Goal: Find specific page/section

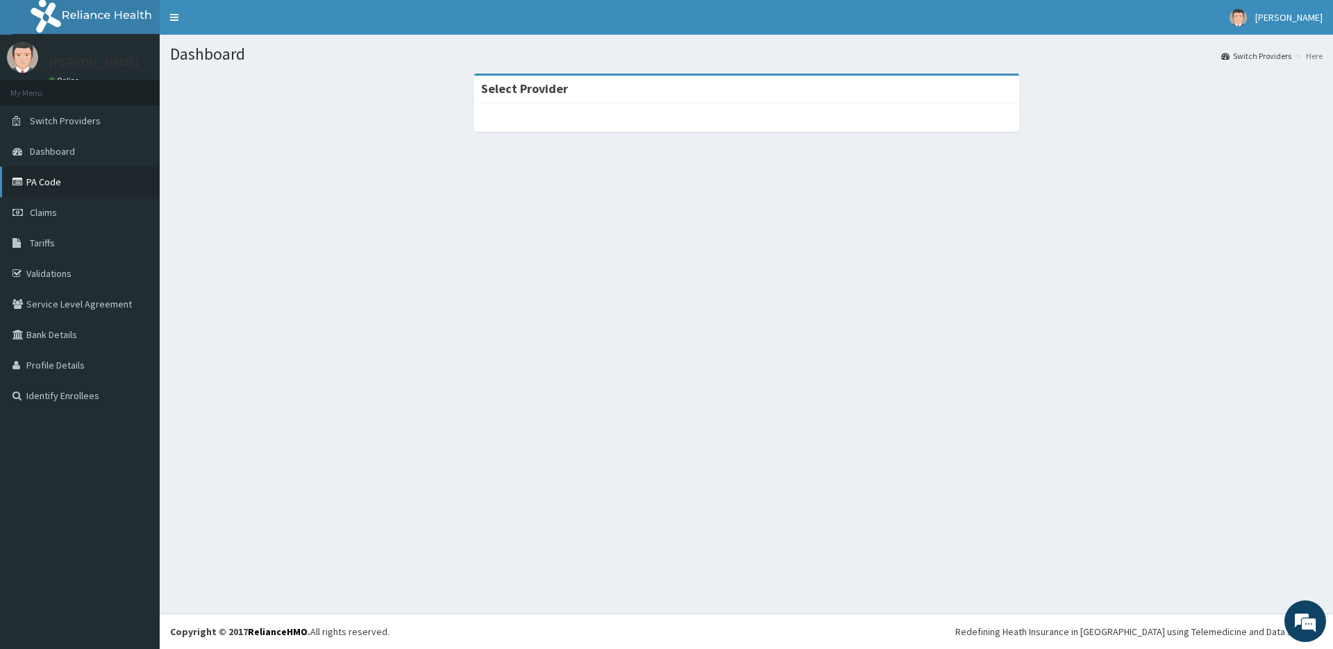
click at [46, 185] on link "PA Code" at bounding box center [80, 182] width 160 height 31
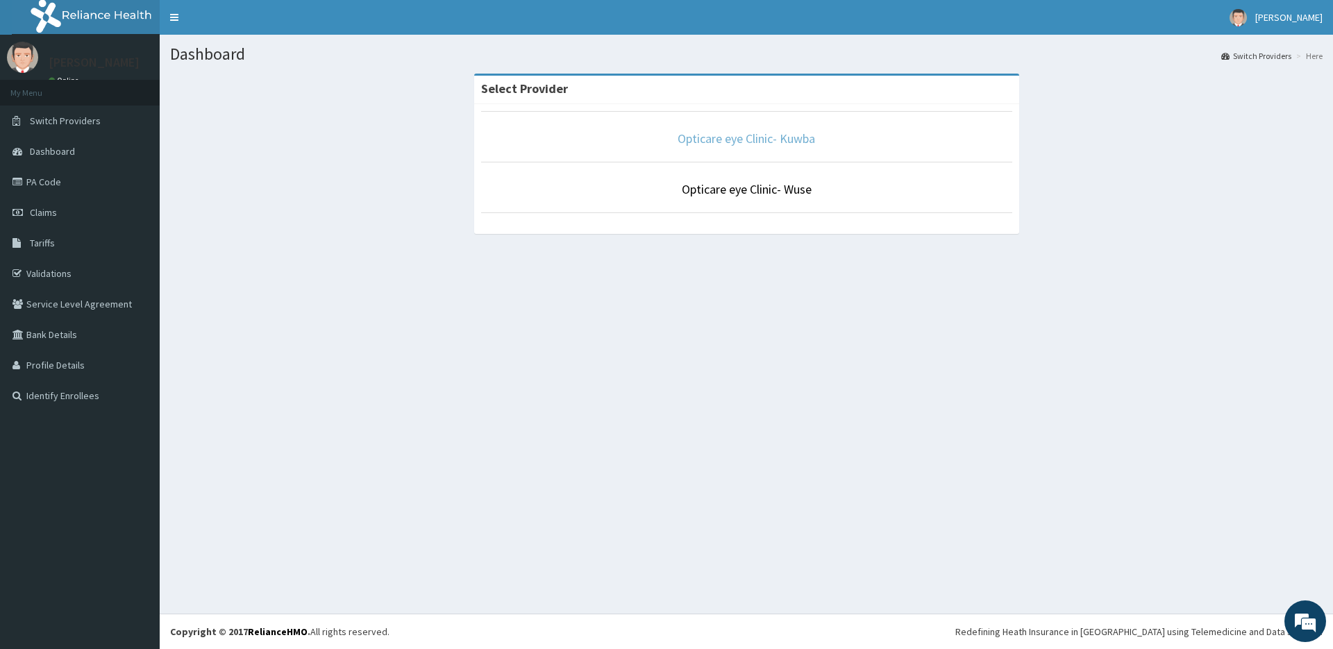
click at [728, 133] on link "Opticare eye Clinic- Kuwba" at bounding box center [746, 139] width 137 height 16
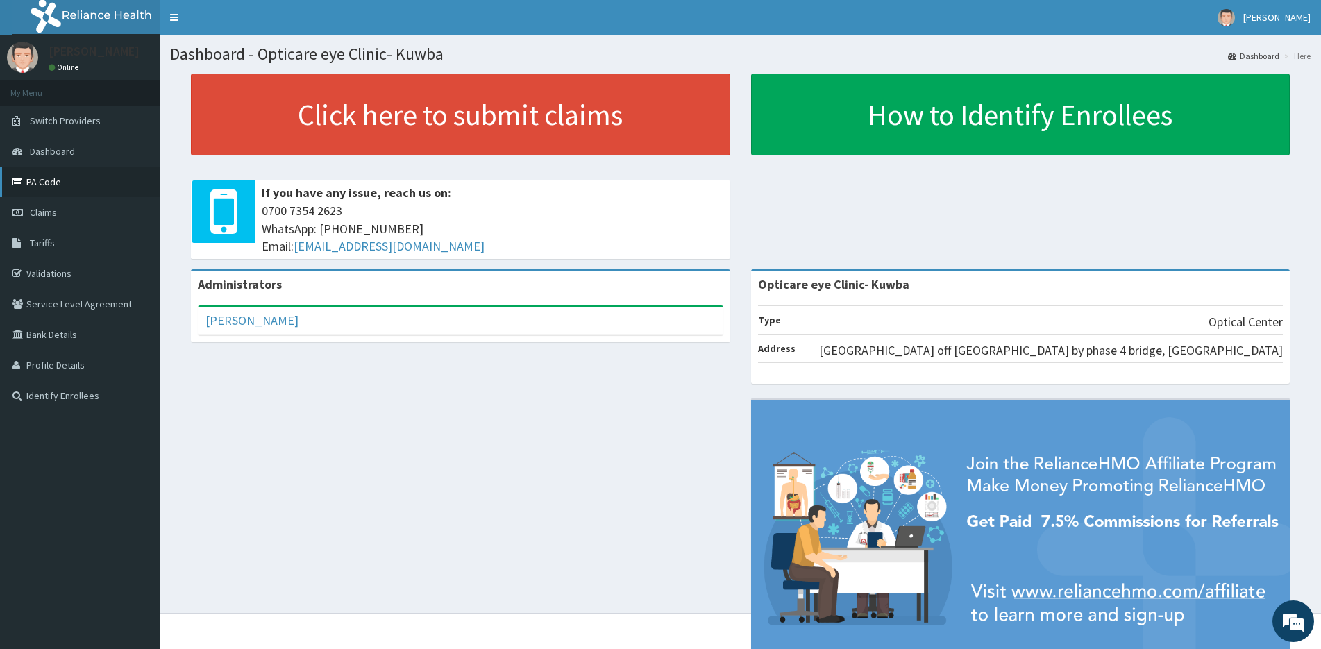
click at [48, 184] on link "PA Code" at bounding box center [80, 182] width 160 height 31
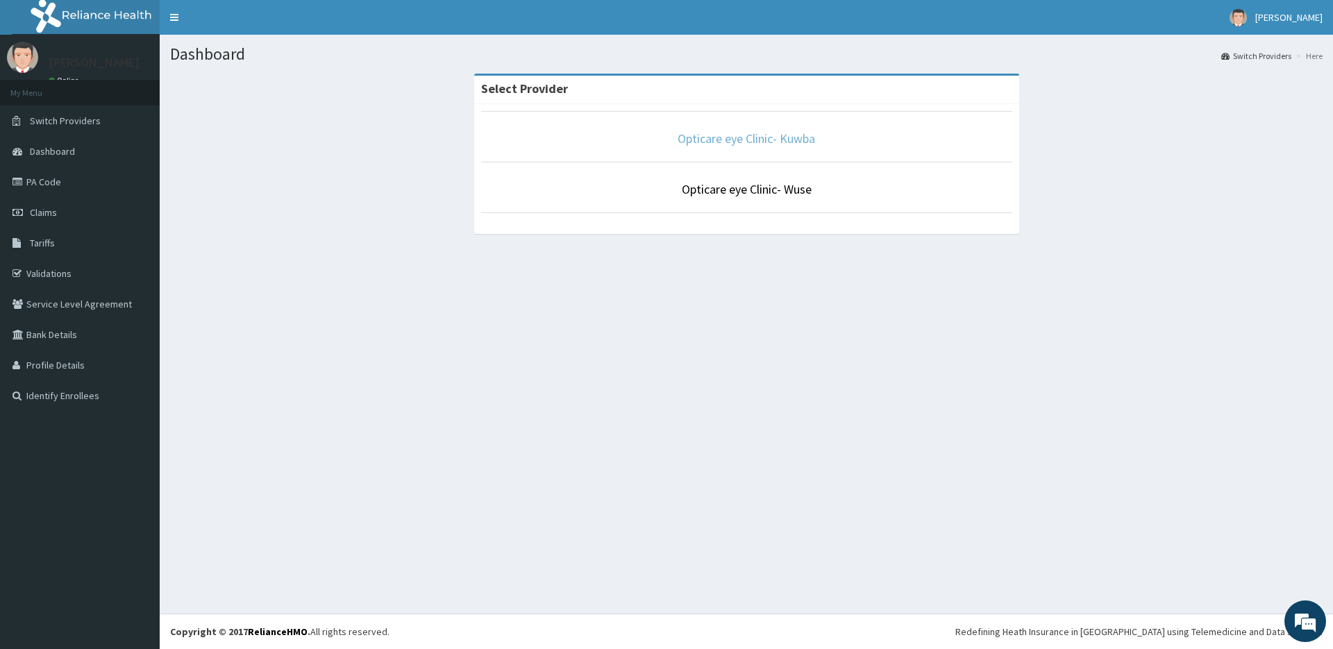
click at [735, 144] on link "Opticare eye Clinic- Kuwba" at bounding box center [746, 139] width 137 height 16
